Goal: Task Accomplishment & Management: Manage account settings

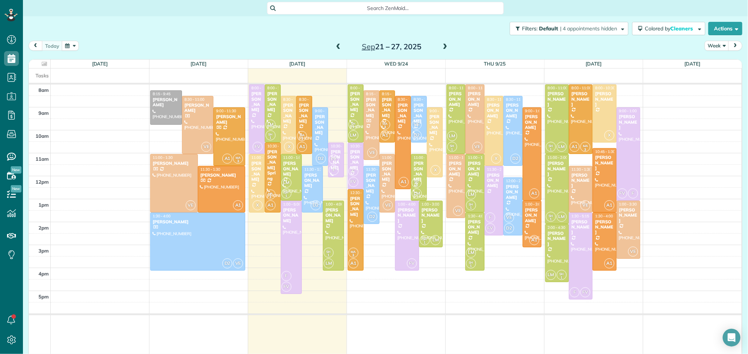
scroll to position [3, 3]
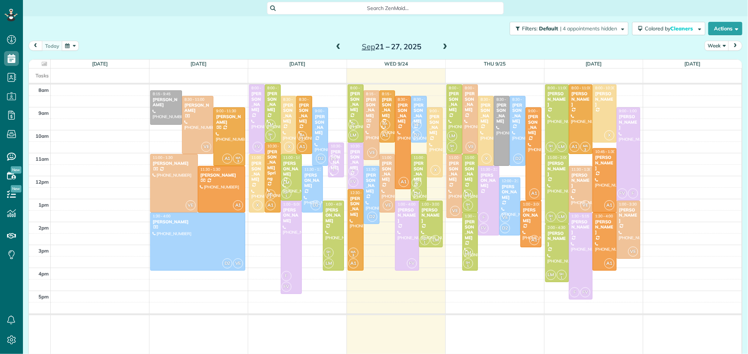
scroll to position [3, 3]
click at [407, 141] on div at bounding box center [403, 142] width 15 height 93
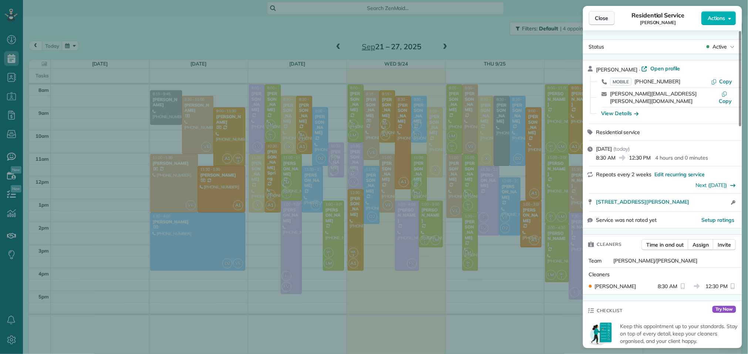
click at [603, 20] on span "Close" at bounding box center [601, 17] width 13 height 7
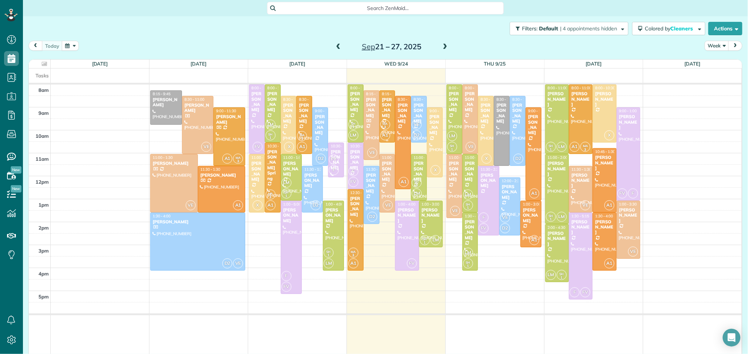
click at [382, 116] on div "Kristin Johnson" at bounding box center [387, 107] width 11 height 21
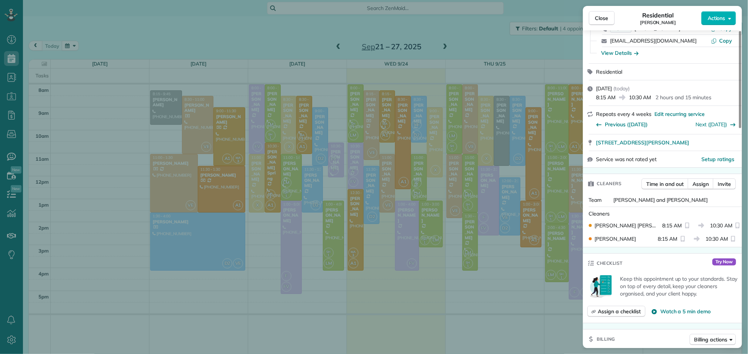
scroll to position [62, 0]
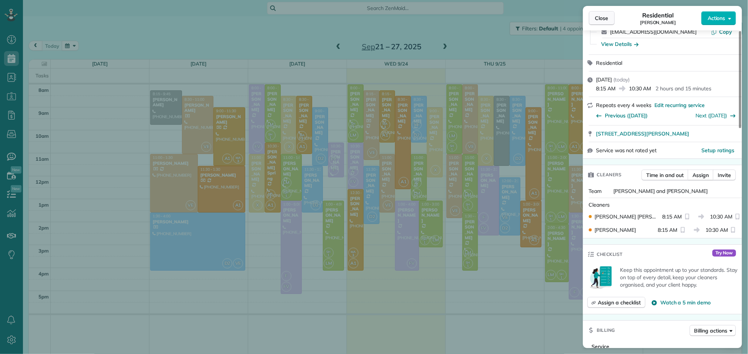
click at [601, 13] on button "Close" at bounding box center [602, 18] width 26 height 14
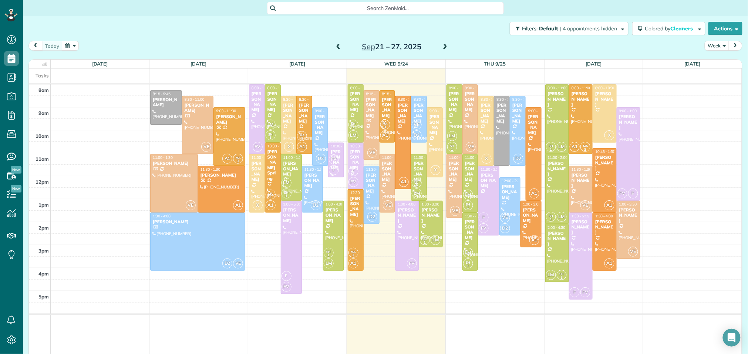
click at [339, 49] on span at bounding box center [339, 47] width 8 height 7
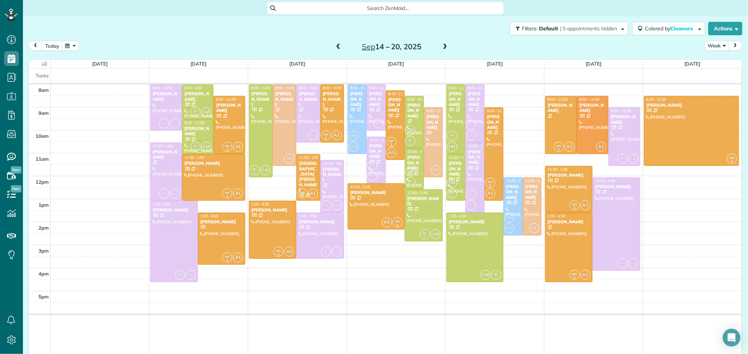
click at [444, 44] on span at bounding box center [445, 47] width 8 height 7
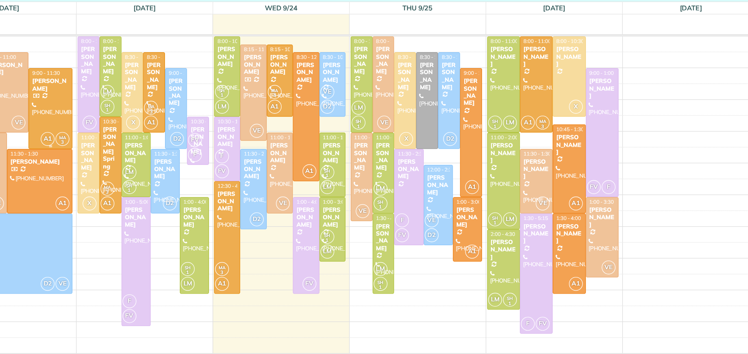
click at [227, 125] on div "[PERSON_NAME]" at bounding box center [229, 119] width 27 height 11
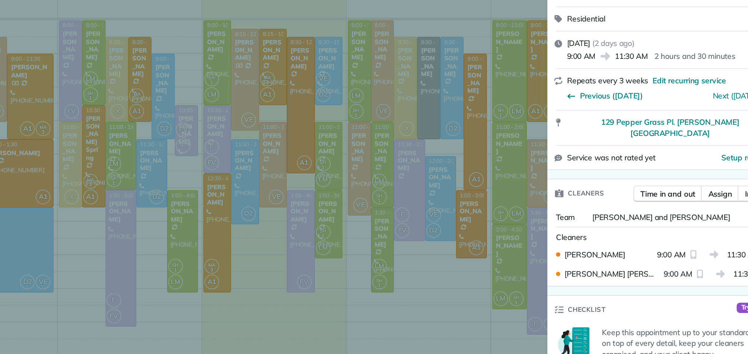
scroll to position [94, 0]
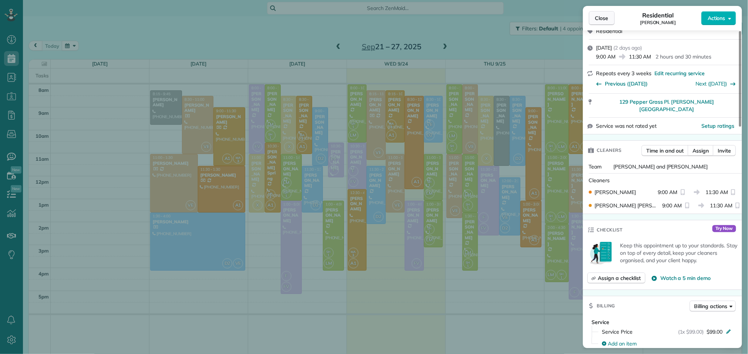
click at [609, 23] on button "Close" at bounding box center [602, 18] width 26 height 14
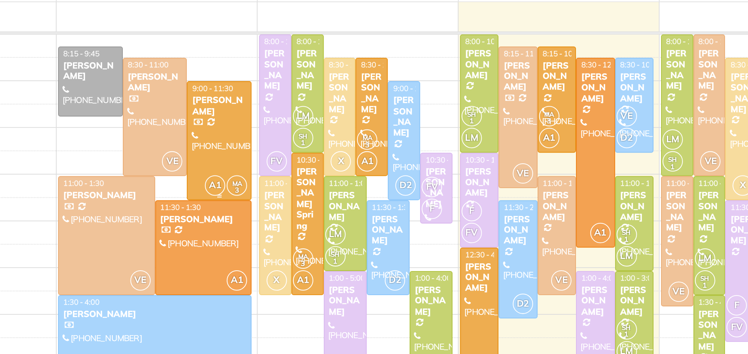
click at [236, 128] on div at bounding box center [229, 136] width 31 height 57
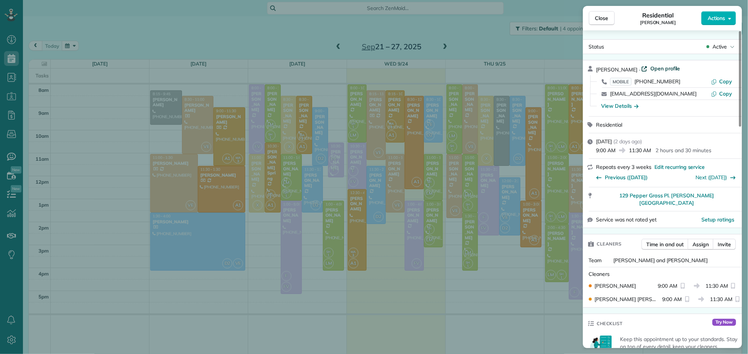
click at [661, 66] on span "Open profile" at bounding box center [666, 68] width 30 height 7
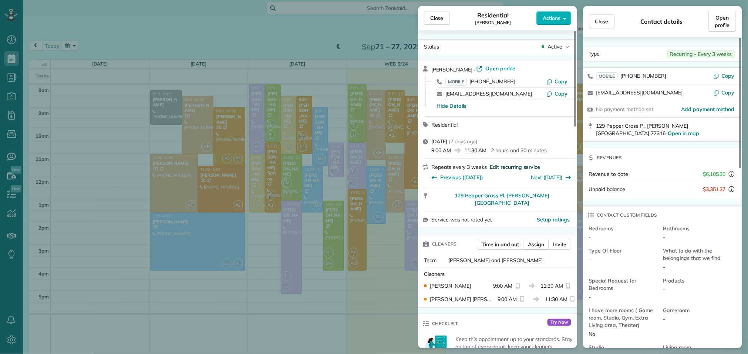
click at [513, 169] on span "Edit recurring service" at bounding box center [515, 166] width 50 height 7
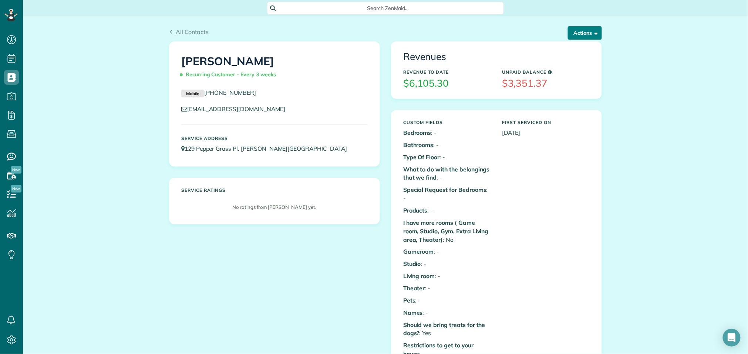
click at [585, 34] on button "Actions" at bounding box center [585, 32] width 34 height 13
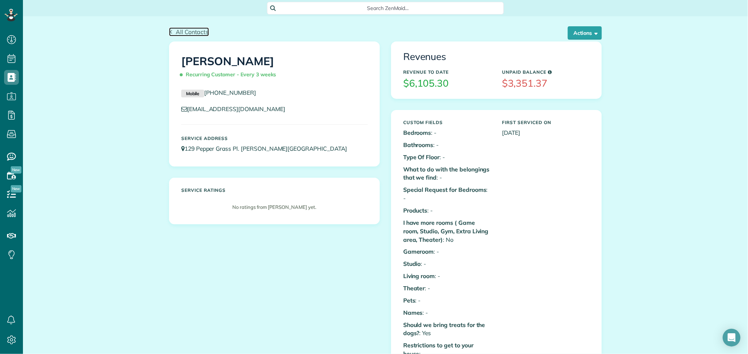
click at [187, 31] on span "All Contacts" at bounding box center [192, 31] width 33 height 7
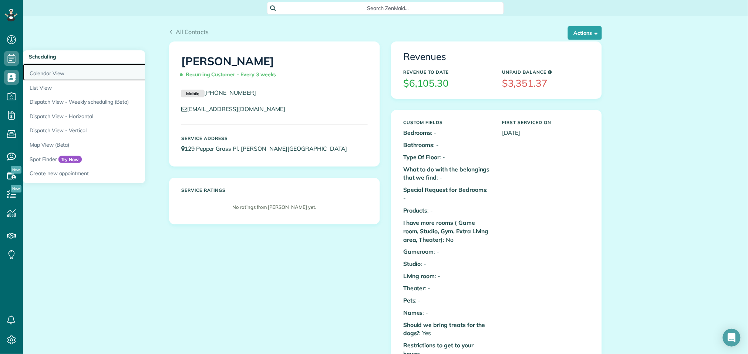
click at [43, 72] on link "Calendar View" at bounding box center [115, 72] width 185 height 17
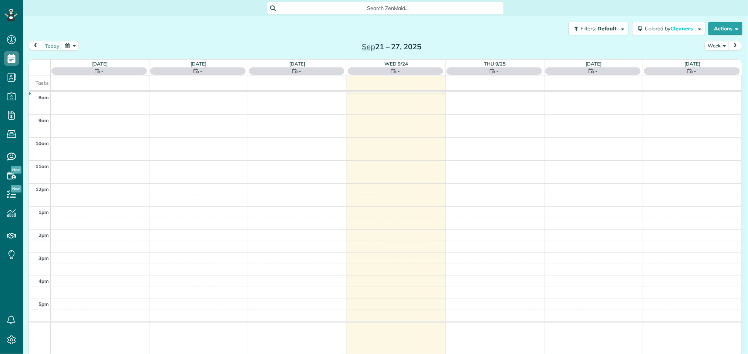
scroll to position [3, 3]
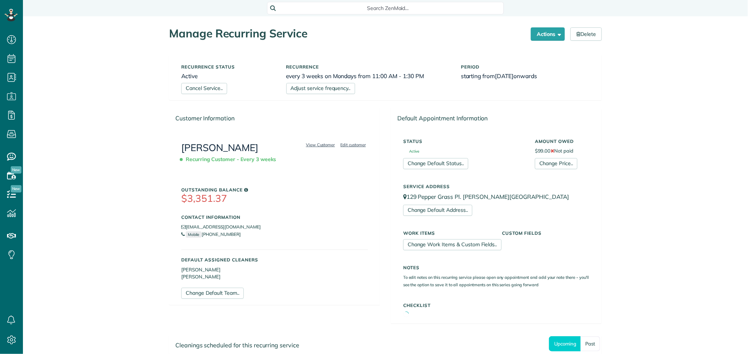
scroll to position [3, 3]
click at [210, 87] on link "Cancel Service.." at bounding box center [204, 88] width 46 height 11
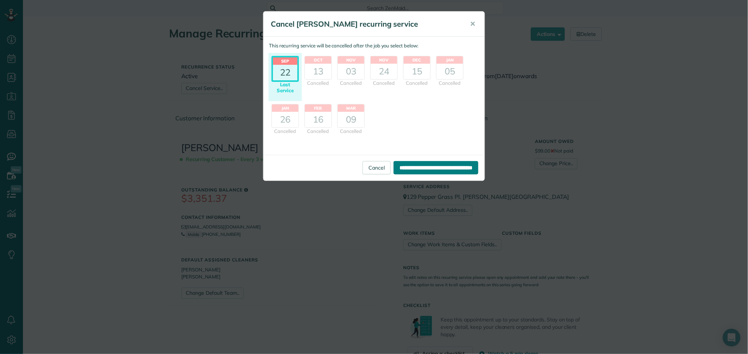
click at [438, 168] on input "**********" at bounding box center [436, 167] width 85 height 13
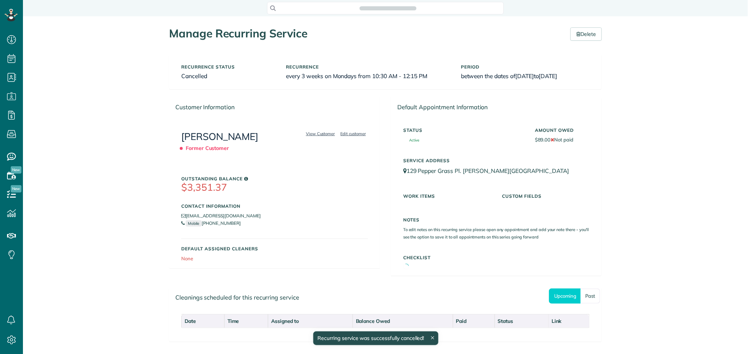
scroll to position [3, 3]
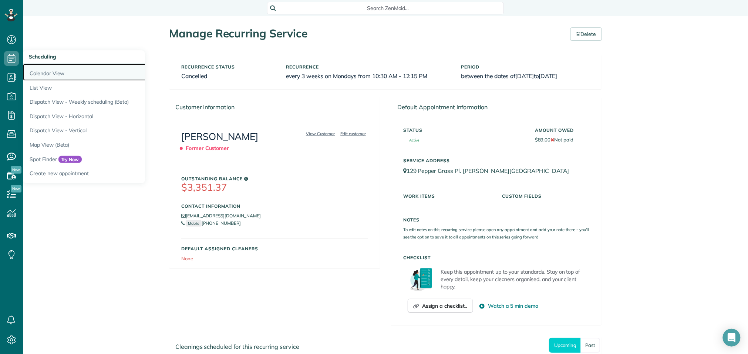
click at [51, 76] on link "Calendar View" at bounding box center [115, 72] width 185 height 17
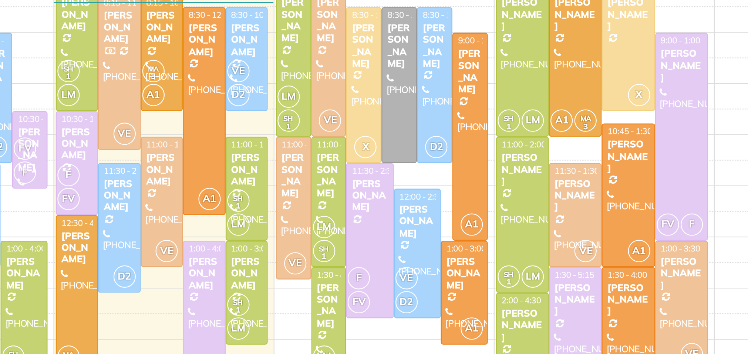
scroll to position [10, 0]
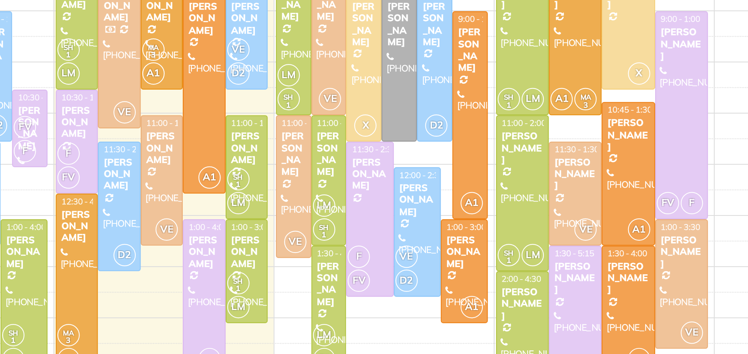
click at [578, 221] on div "[PERSON_NAME]" at bounding box center [580, 217] width 19 height 16
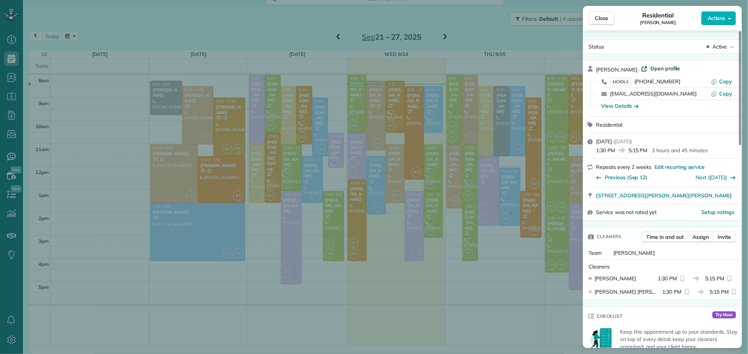
click at [676, 66] on span "Open profile" at bounding box center [666, 68] width 30 height 7
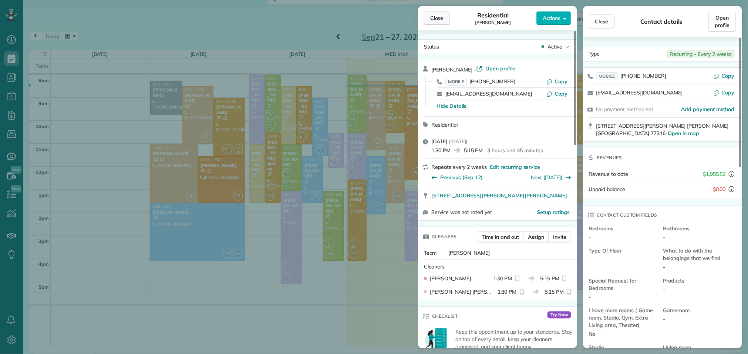
click at [443, 23] on button "Close" at bounding box center [437, 18] width 26 height 14
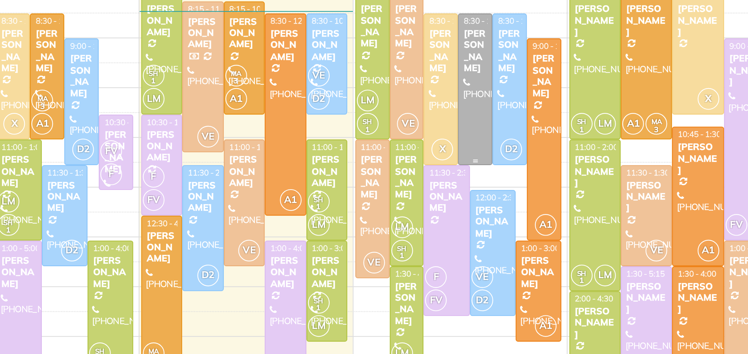
click at [501, 130] on div at bounding box center [501, 121] width 15 height 69
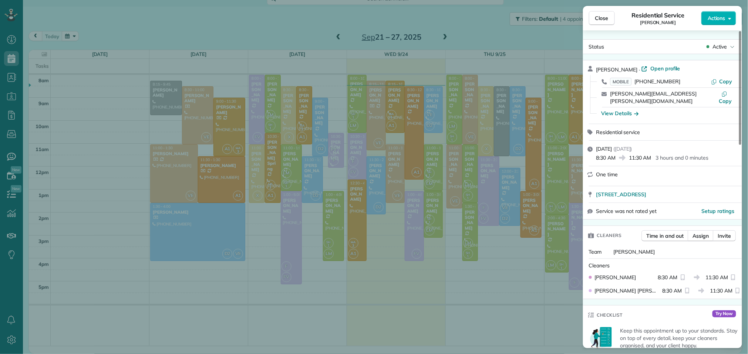
scroll to position [36, 0]
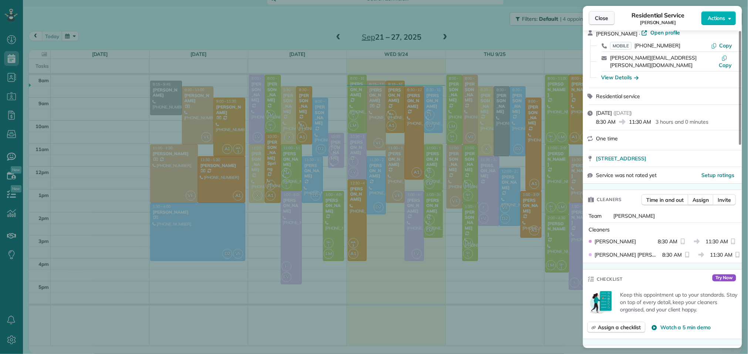
click at [600, 16] on span "Close" at bounding box center [601, 17] width 13 height 7
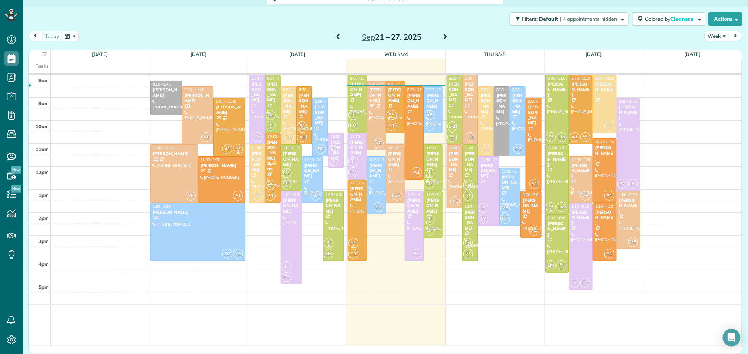
click at [375, 112] on div at bounding box center [376, 115] width 18 height 69
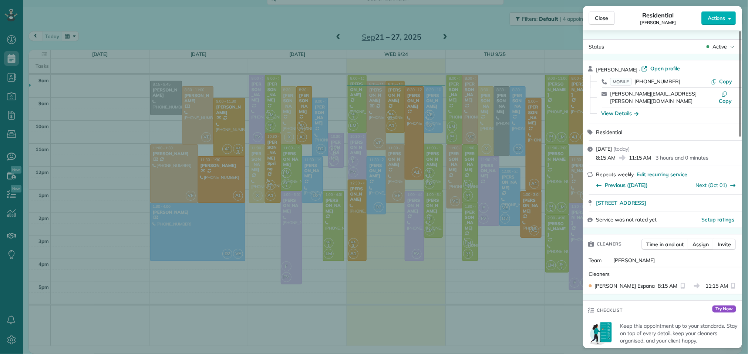
scroll to position [49, 0]
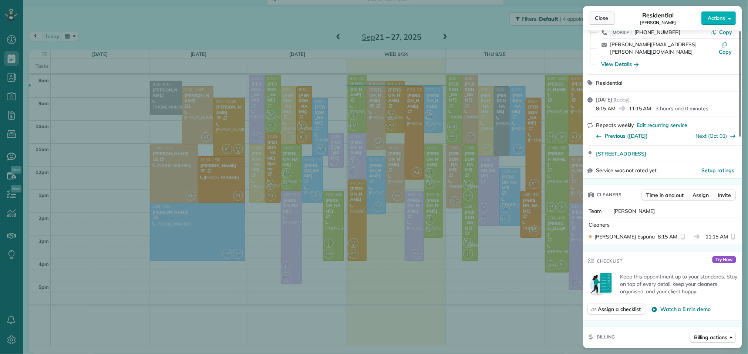
click at [608, 21] on span "Close" at bounding box center [601, 17] width 13 height 7
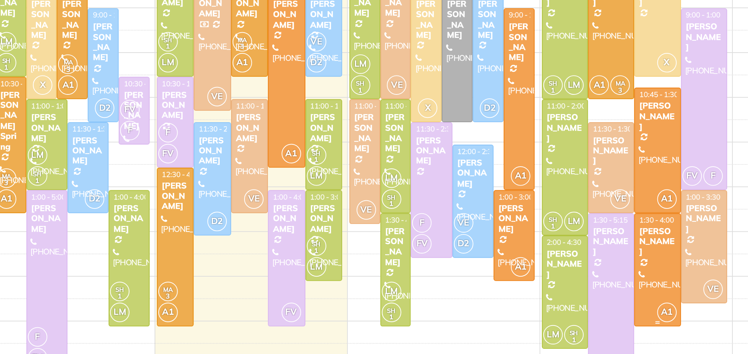
click at [606, 227] on div "Rachel Davis" at bounding box center [604, 227] width 19 height 16
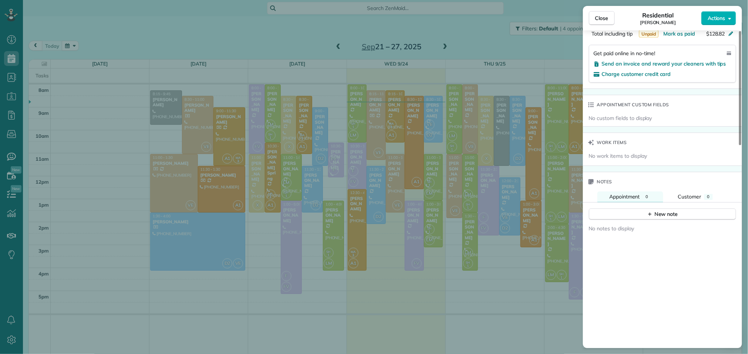
scroll to position [485, 0]
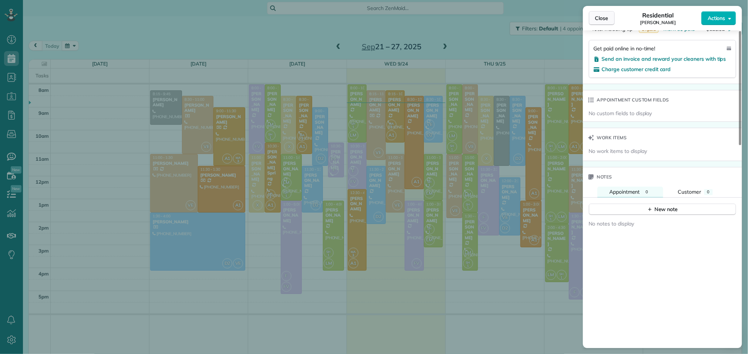
click at [601, 19] on span "Close" at bounding box center [601, 17] width 13 height 7
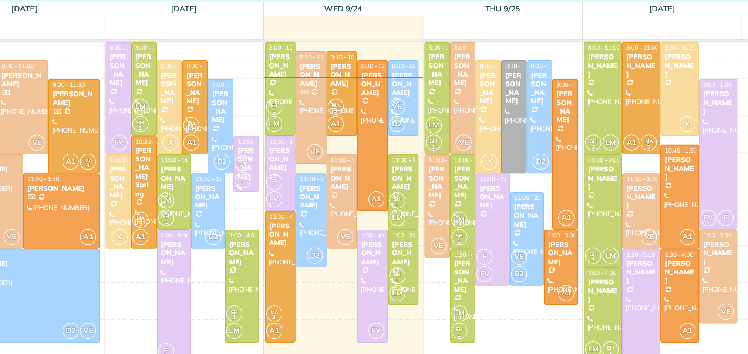
scroll to position [9, 0]
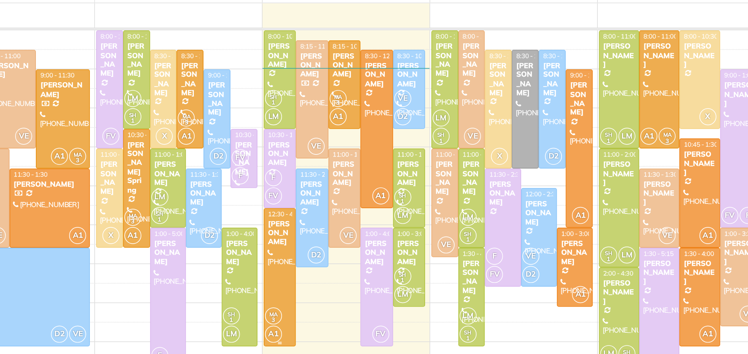
click at [351, 199] on div "Chase Harvill" at bounding box center [357, 195] width 14 height 16
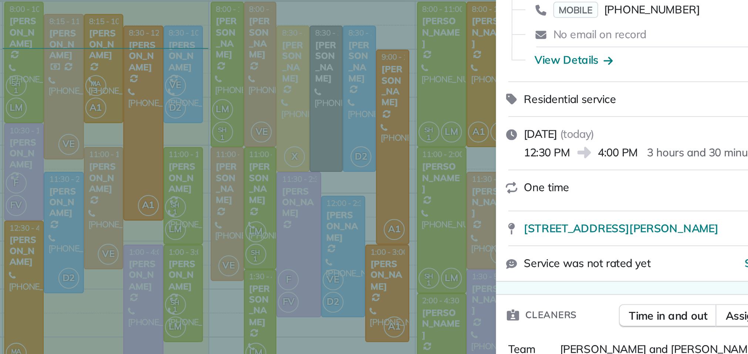
scroll to position [47, 0]
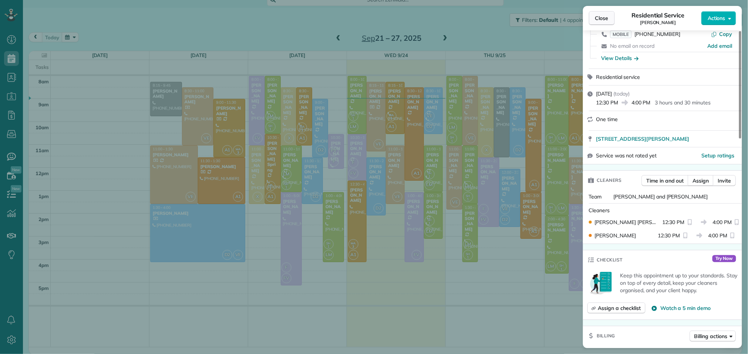
click at [609, 20] on button "Close" at bounding box center [602, 18] width 26 height 14
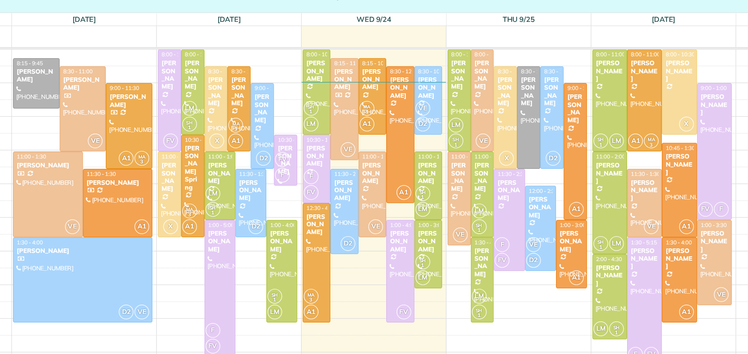
scroll to position [10, 0]
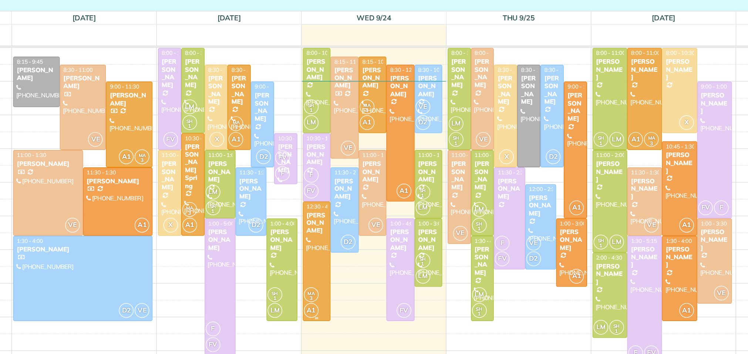
click at [362, 199] on div "Chase Harvill" at bounding box center [357, 194] width 14 height 16
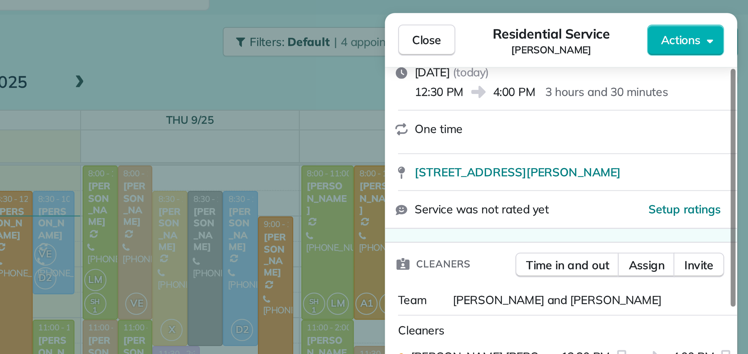
scroll to position [98, 0]
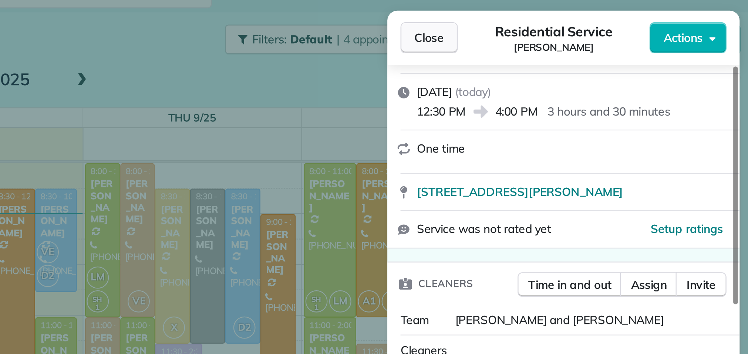
click at [604, 14] on span "Close" at bounding box center [601, 17] width 13 height 7
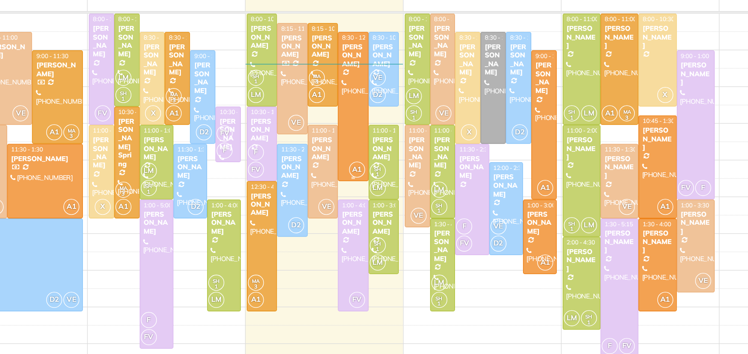
click at [418, 120] on div at bounding box center [414, 133] width 18 height 93
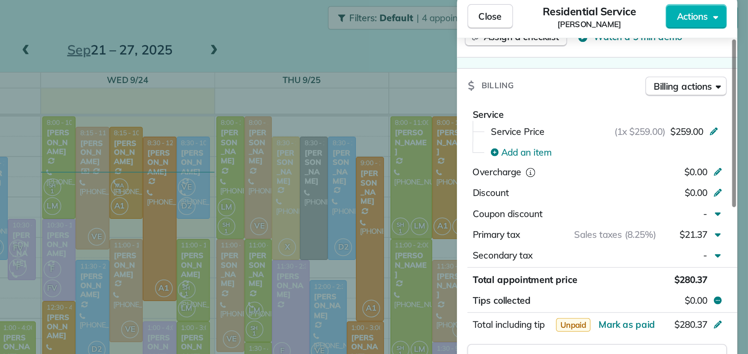
scroll to position [325, 0]
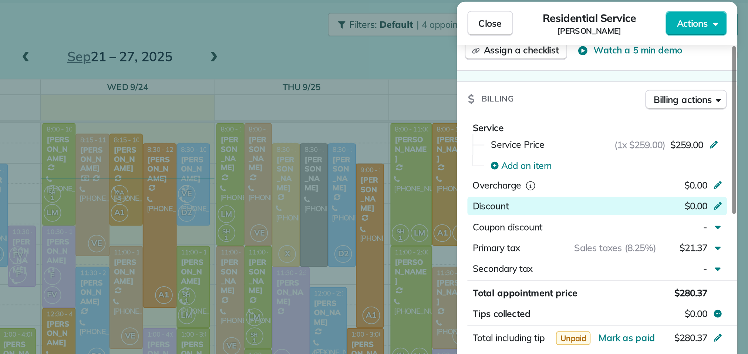
click at [669, 118] on div "$0.00" at bounding box center [692, 122] width 72 height 9
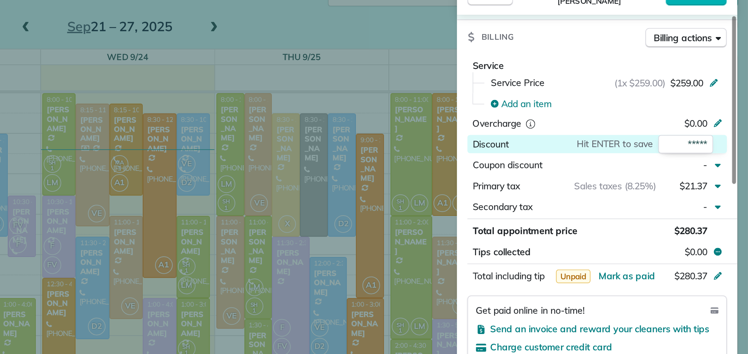
scroll to position [348, 0]
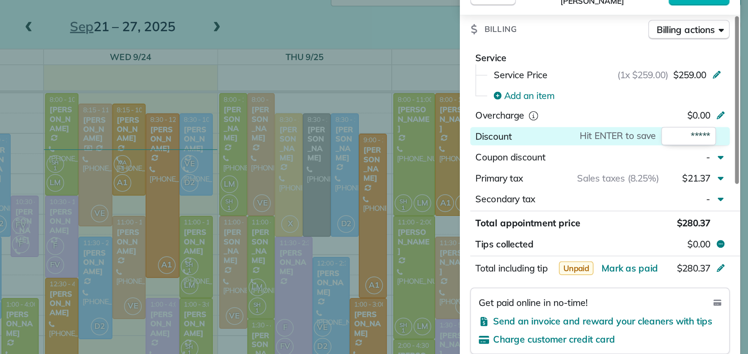
click at [719, 95] on input "*****" at bounding box center [713, 99] width 31 height 10
click at [719, 94] on input "*****" at bounding box center [713, 99] width 31 height 10
type input "*****"
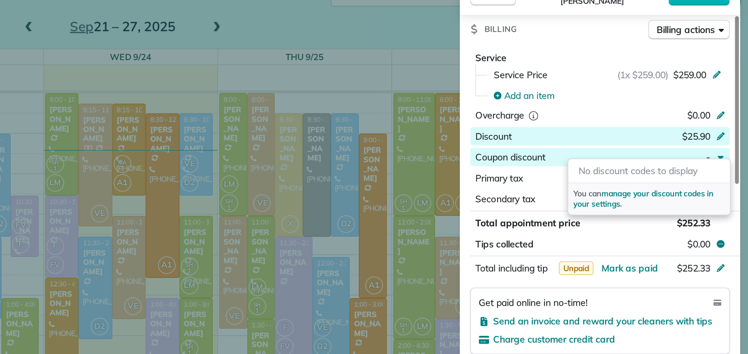
click at [563, 39] on div "Close Residential Service Christina Bushra Actions Status Active Christina Bush…" at bounding box center [374, 177] width 748 height 354
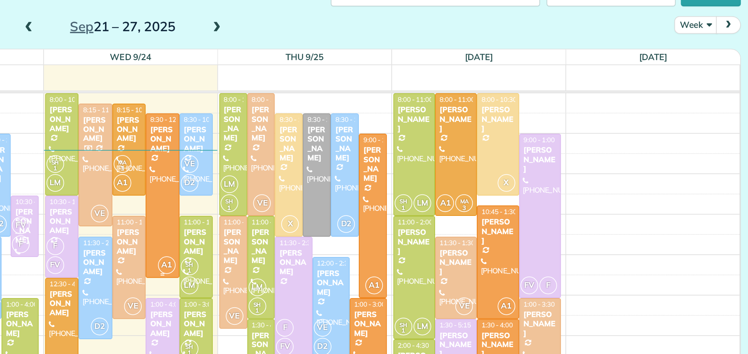
click at [412, 120] on div at bounding box center [414, 133] width 18 height 93
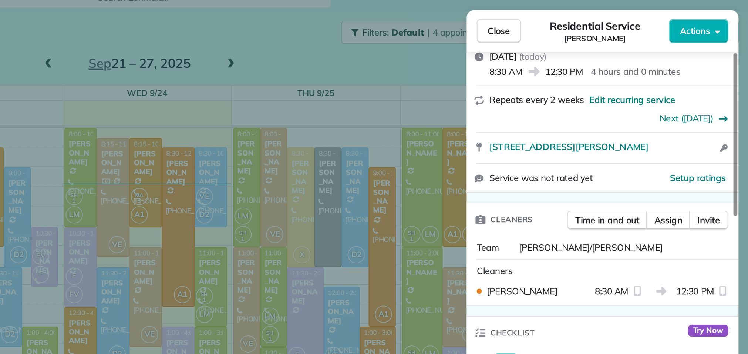
scroll to position [114, 0]
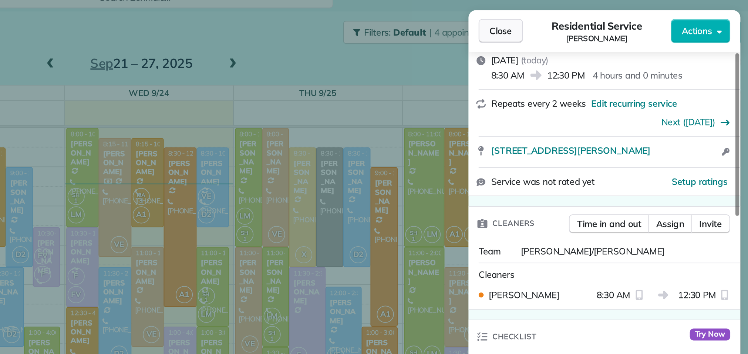
click at [610, 18] on button "Close" at bounding box center [602, 18] width 26 height 14
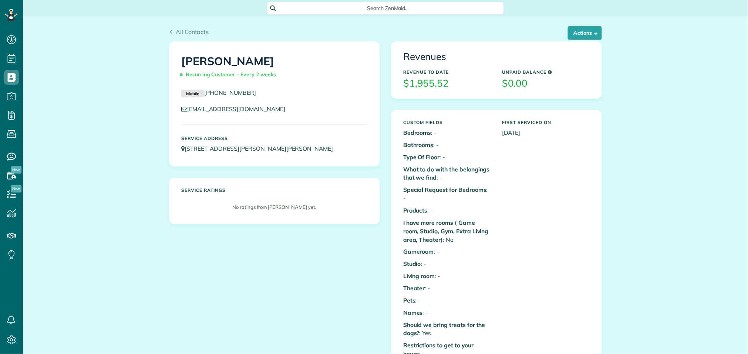
scroll to position [3, 3]
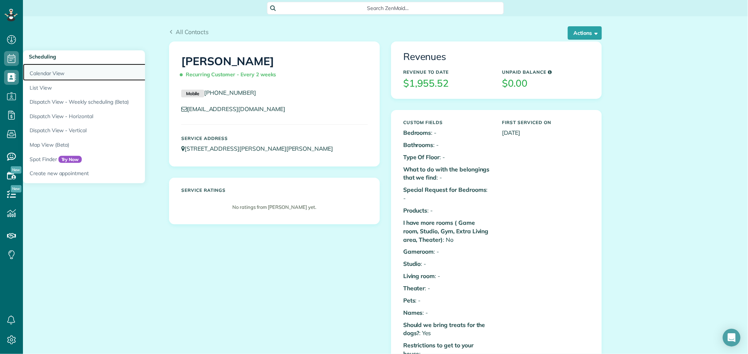
click at [37, 72] on link "Calendar View" at bounding box center [115, 72] width 185 height 17
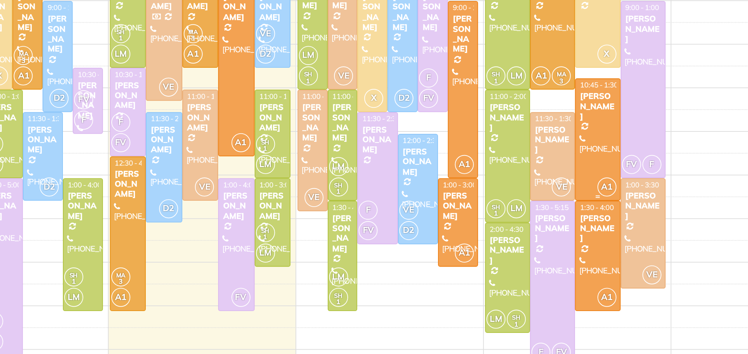
scroll to position [10, 0]
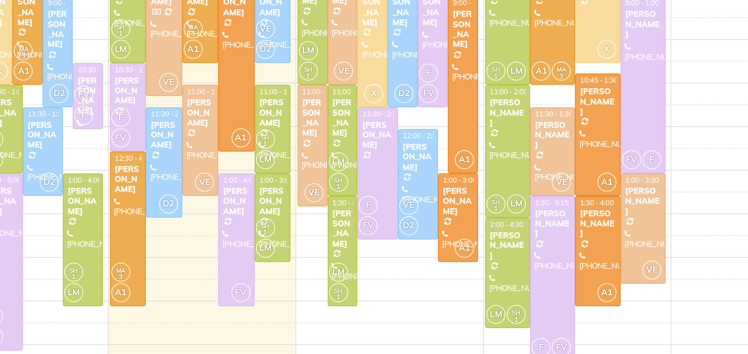
click at [582, 224] on div "[PERSON_NAME]" at bounding box center [580, 217] width 19 height 16
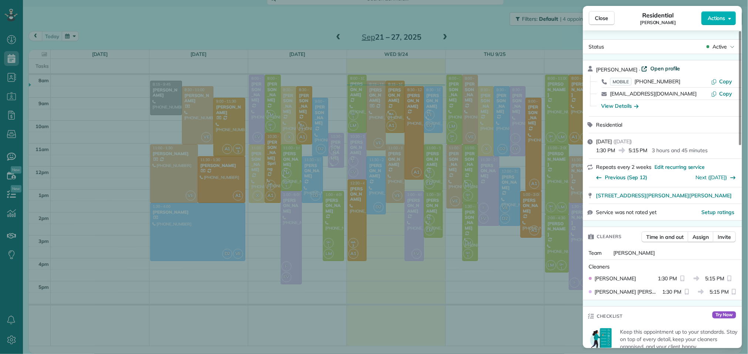
click at [672, 68] on span "Open profile" at bounding box center [666, 68] width 30 height 7
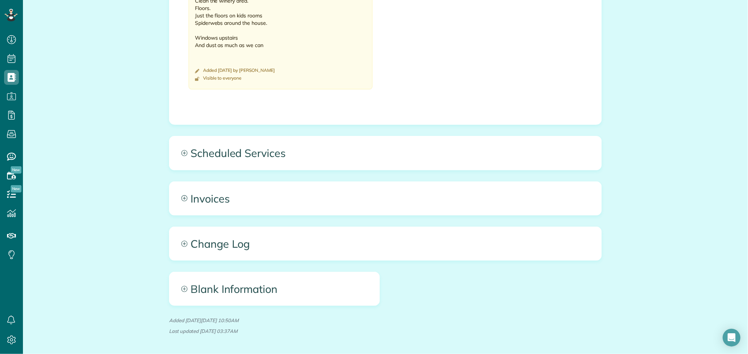
scroll to position [570, 0]
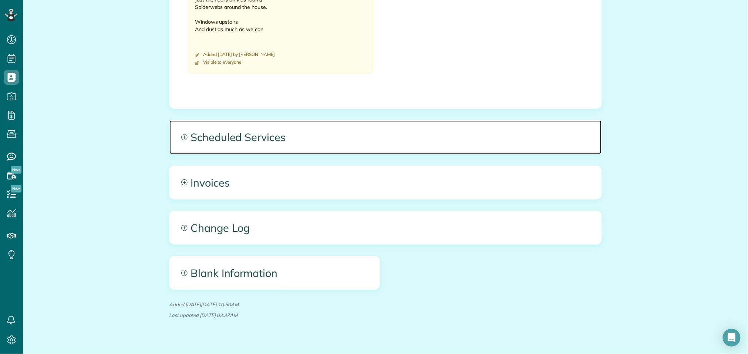
click at [275, 120] on span "Scheduled Services" at bounding box center [385, 136] width 432 height 33
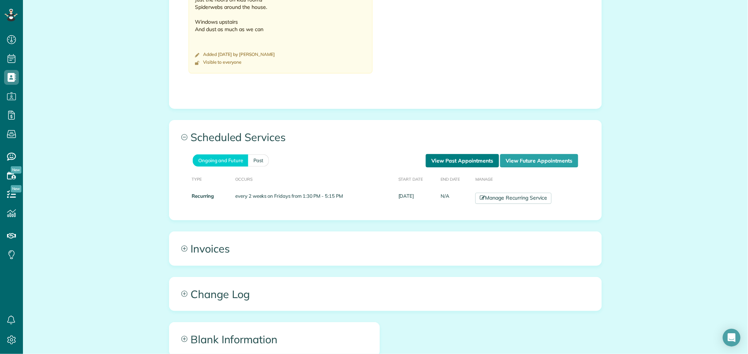
click at [488, 155] on link "View Past Appointments" at bounding box center [462, 160] width 73 height 13
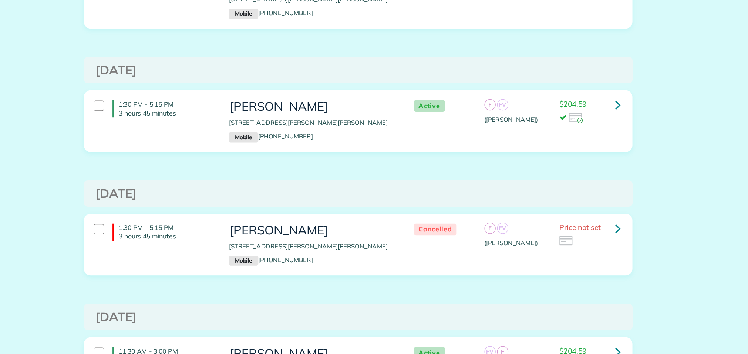
scroll to position [127, 0]
